Goal: Register for event/course

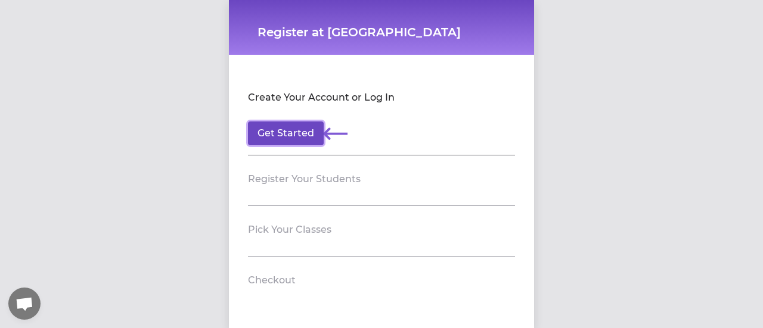
click at [291, 135] on button "Get Started" at bounding box center [286, 134] width 76 height 24
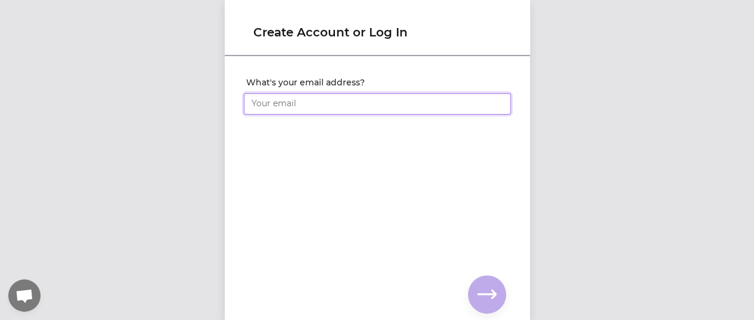
type input "[EMAIL_ADDRESS][PERSON_NAME][DOMAIN_NAME]"
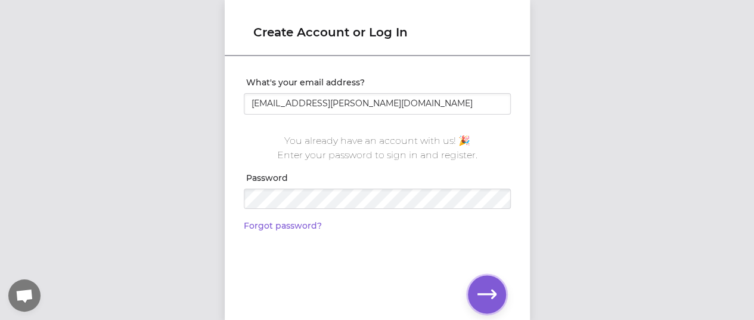
click at [486, 286] on icon "button" at bounding box center [486, 293] width 19 height 19
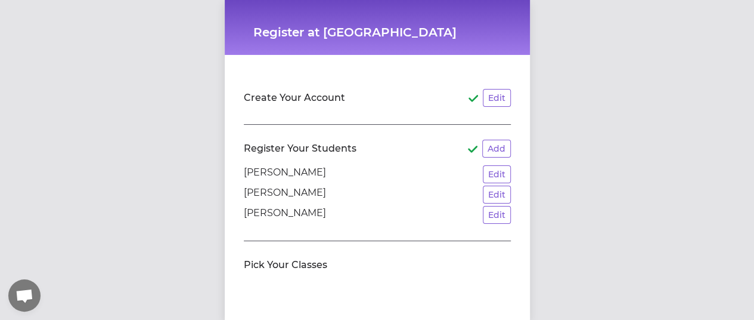
click at [365, 175] on li "[PERSON_NAME] Edit" at bounding box center [377, 174] width 267 height 18
click at [311, 171] on p "[PERSON_NAME]" at bounding box center [285, 174] width 82 height 18
click at [286, 166] on p "[PERSON_NAME]" at bounding box center [285, 174] width 82 height 18
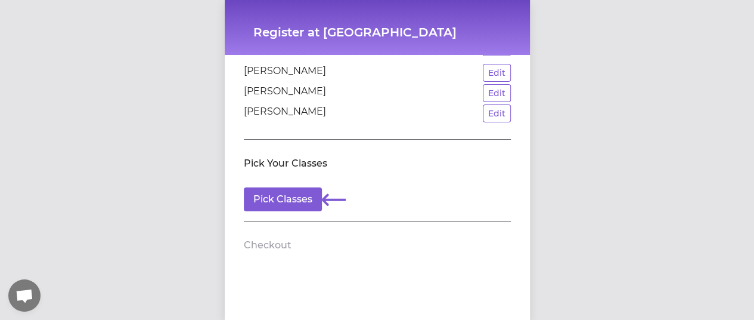
scroll to position [103, 0]
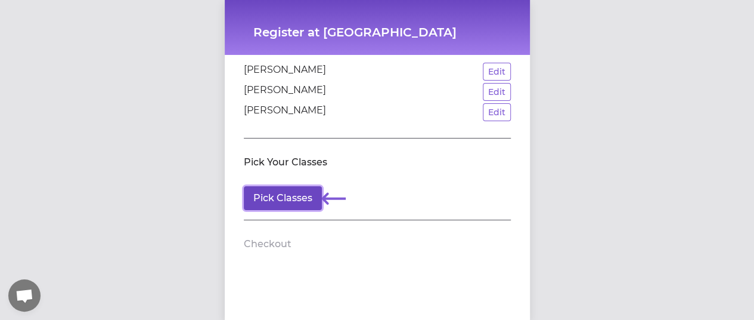
click at [278, 195] on button "Pick Classes" at bounding box center [283, 198] width 78 height 24
